Goal: Transaction & Acquisition: Purchase product/service

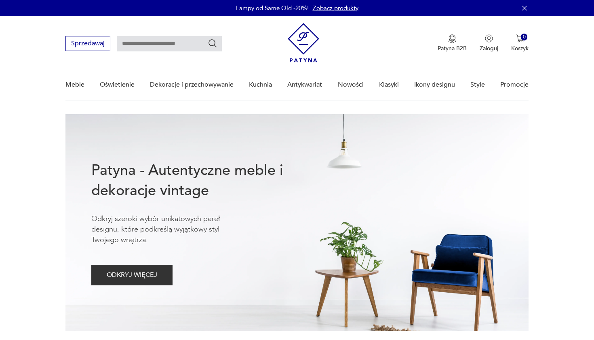
click at [165, 45] on input "text" at bounding box center [169, 43] width 105 height 15
type input "*****"
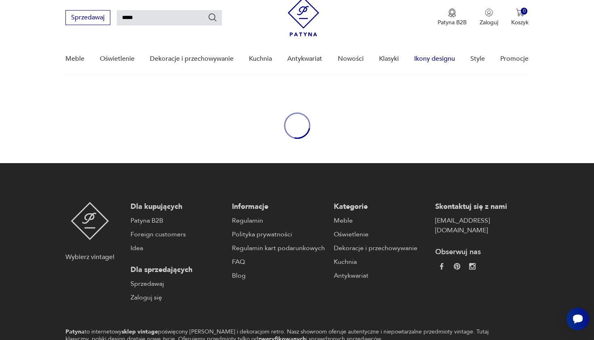
scroll to position [29, 0]
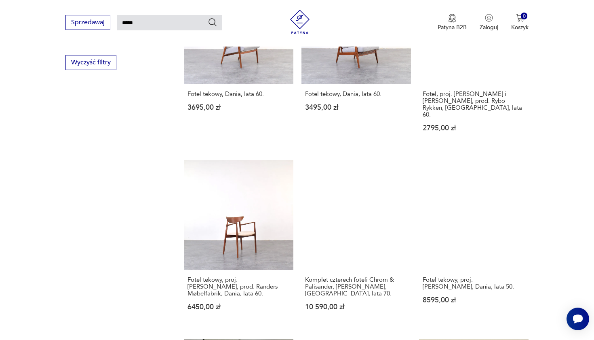
scroll to position [581, 0]
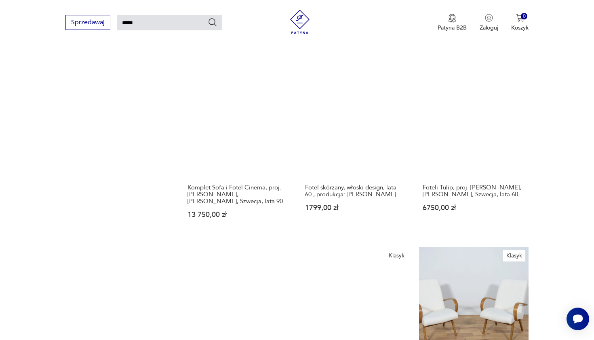
scroll to position [658, 0]
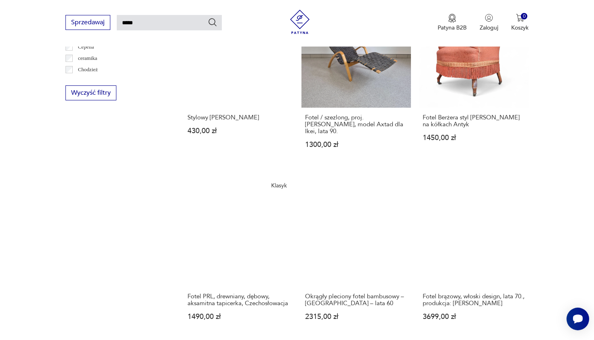
scroll to position [539, 0]
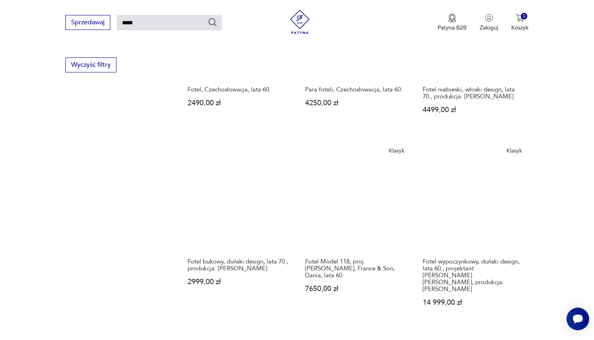
scroll to position [578, 0]
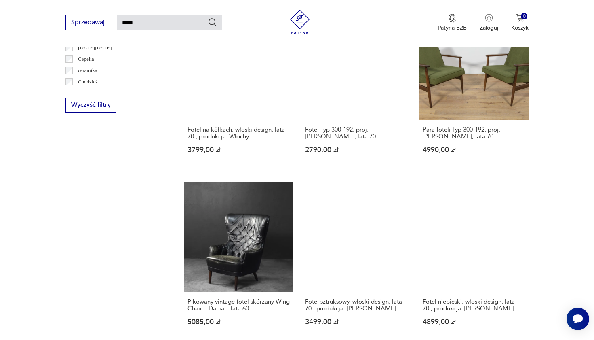
scroll to position [537, 0]
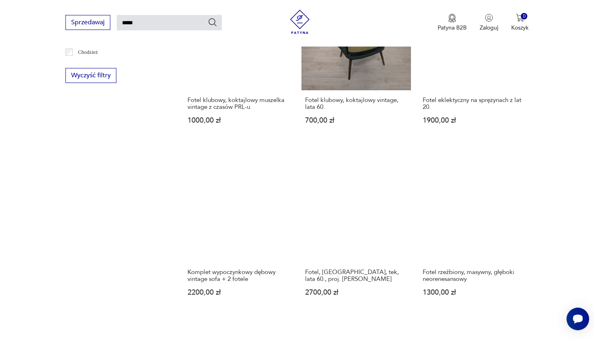
scroll to position [557, 0]
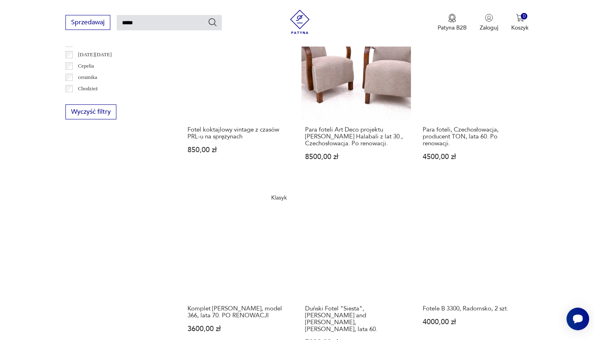
scroll to position [524, 0]
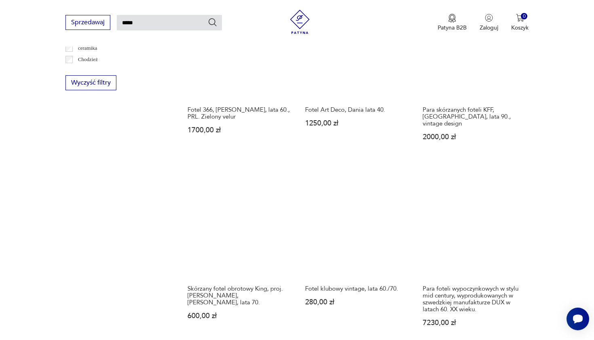
scroll to position [554, 0]
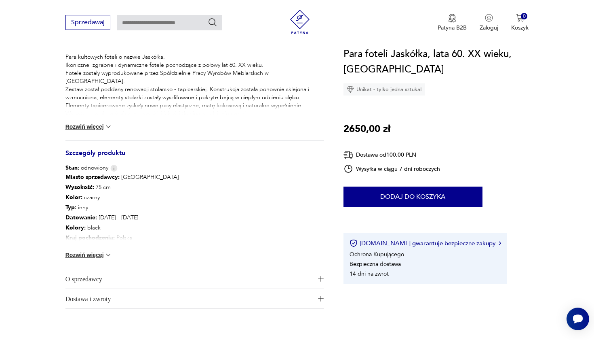
scroll to position [388, 0]
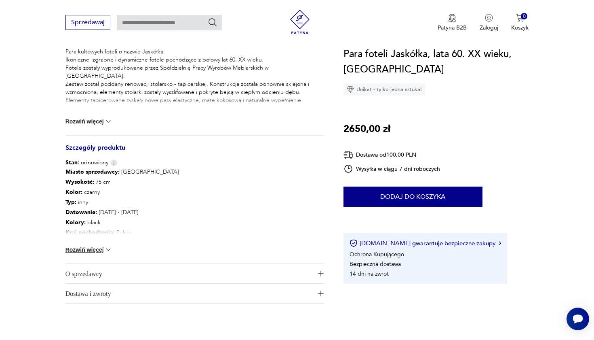
click at [101, 248] on button "Rozwiń więcej" at bounding box center [88, 249] width 47 height 8
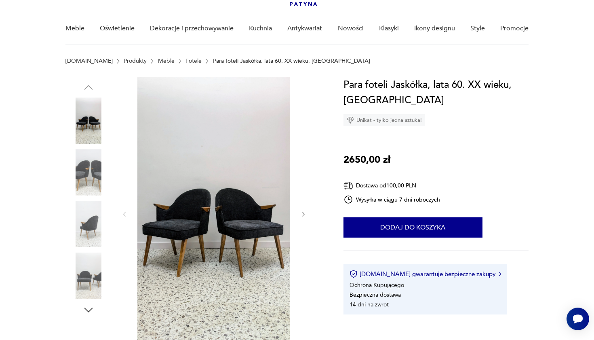
scroll to position [49, 0]
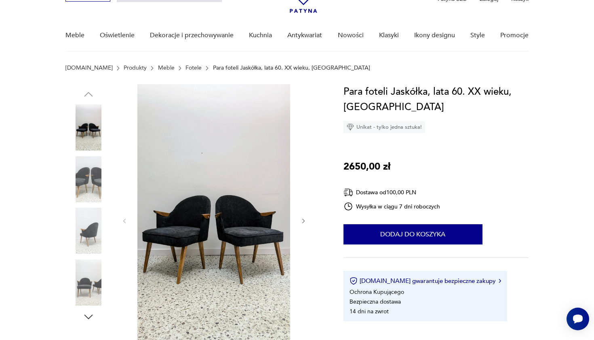
click at [91, 229] on img at bounding box center [88, 230] width 46 height 46
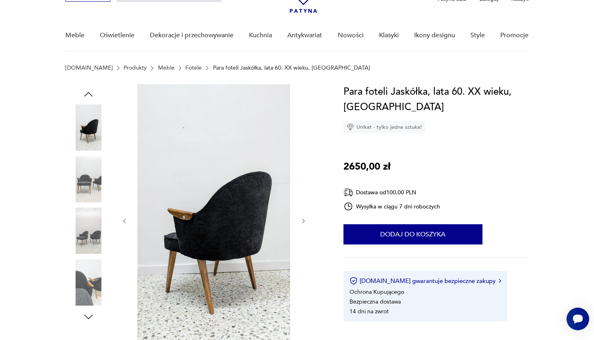
click at [85, 227] on img at bounding box center [88, 230] width 46 height 46
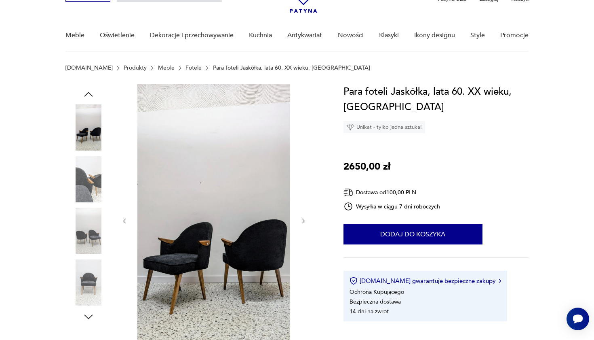
click at [91, 183] on img at bounding box center [88, 179] width 46 height 46
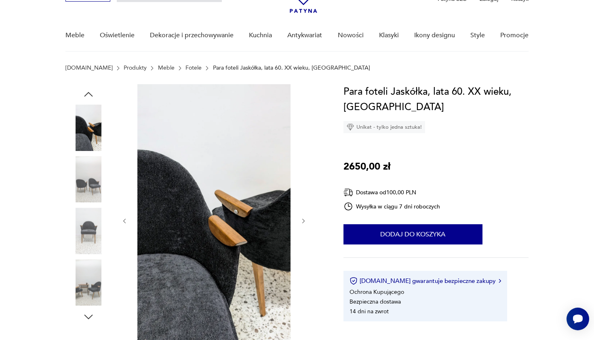
click at [233, 224] on img at bounding box center [214, 220] width 156 height 272
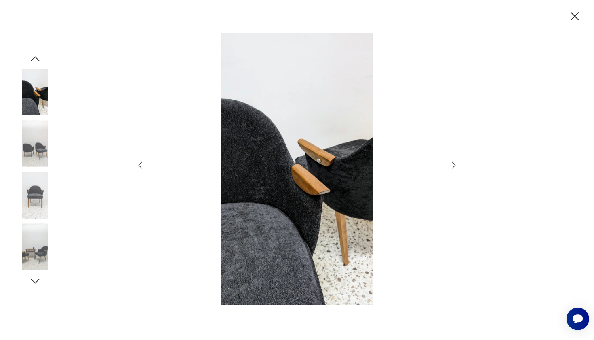
click at [455, 165] on icon "button" at bounding box center [454, 165] width 4 height 6
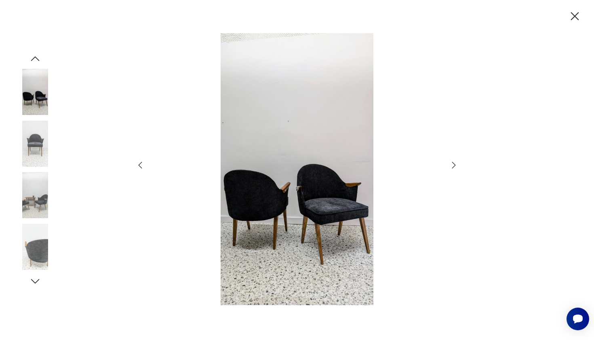
click at [455, 165] on icon "button" at bounding box center [454, 165] width 4 height 6
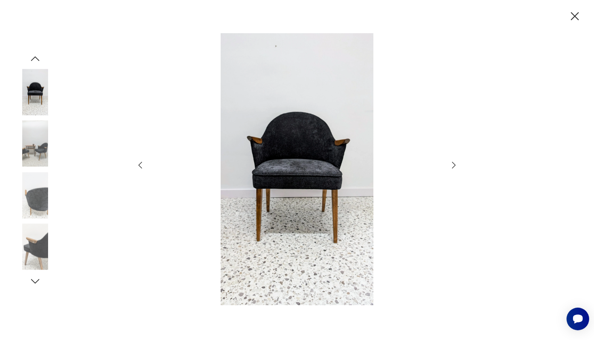
click at [455, 165] on icon "button" at bounding box center [454, 165] width 4 height 6
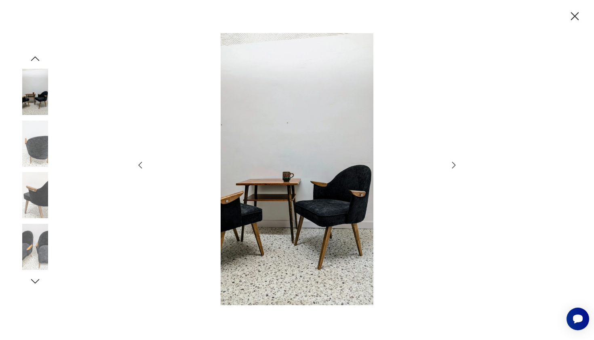
click at [455, 165] on icon "button" at bounding box center [454, 165] width 4 height 6
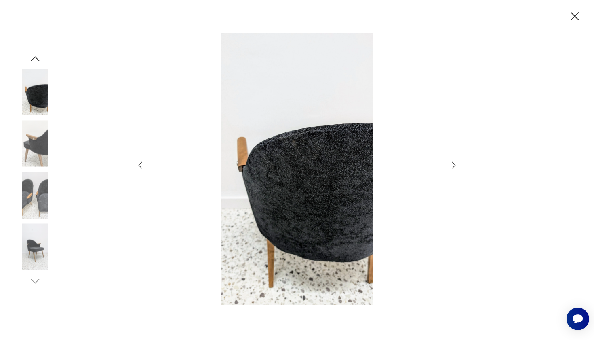
click at [455, 165] on icon "button" at bounding box center [454, 165] width 4 height 6
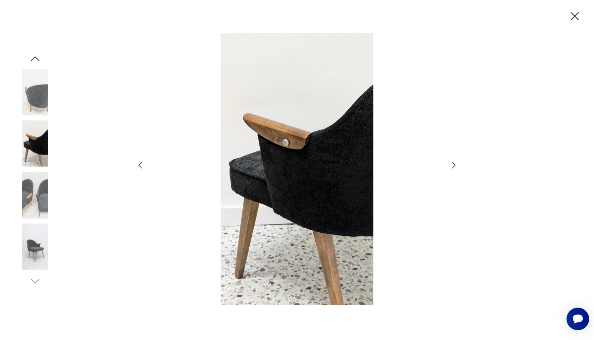
click at [455, 165] on icon "button" at bounding box center [454, 165] width 4 height 6
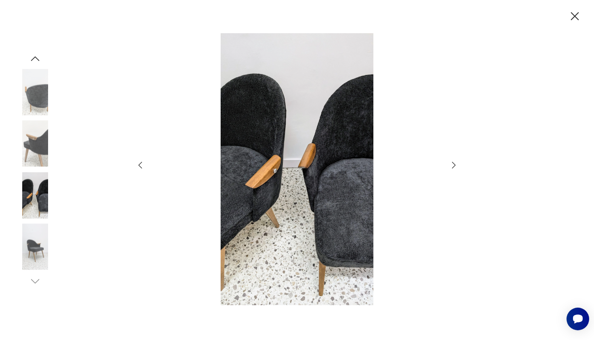
click at [455, 165] on icon "button" at bounding box center [454, 165] width 4 height 6
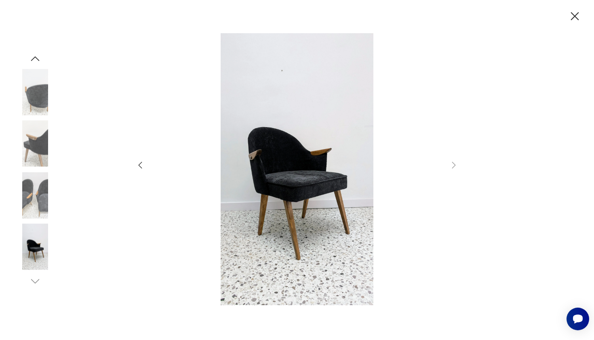
click at [575, 17] on icon "button" at bounding box center [575, 16] width 14 height 14
